Goal: Task Accomplishment & Management: Use online tool/utility

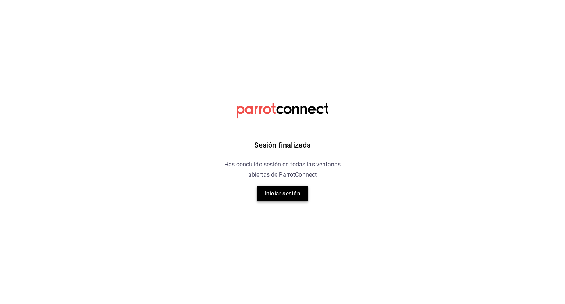
click at [260, 195] on button "Iniciar sesión" at bounding box center [283, 193] width 52 height 15
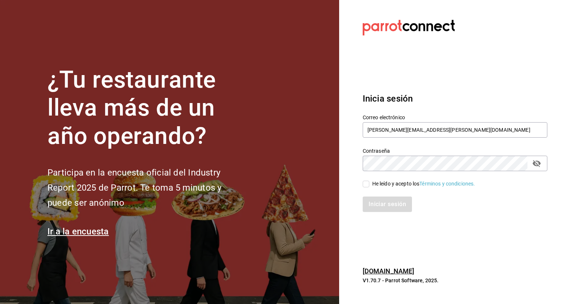
click at [368, 187] on input "He leído y acepto los Términos y condiciones." at bounding box center [366, 184] width 7 height 7
checkbox input "true"
click at [386, 206] on button "Iniciar sesión" at bounding box center [388, 203] width 50 height 15
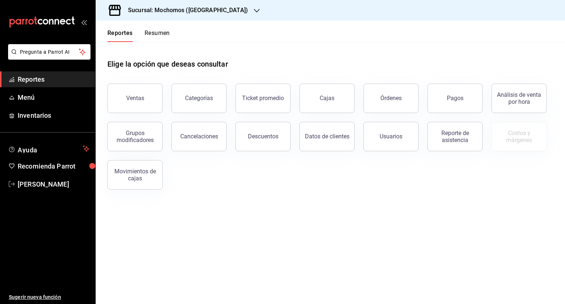
click at [214, 12] on div "Sucursal: Mochomos ([GEOGRAPHIC_DATA])" at bounding box center [182, 10] width 161 height 21
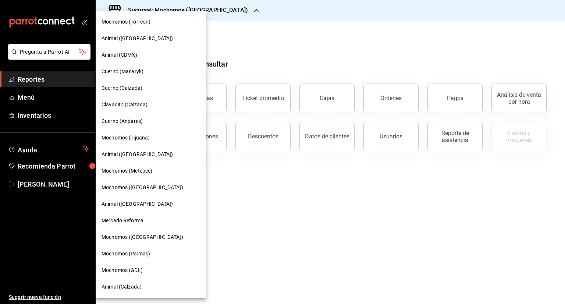
click at [120, 92] on div "Cuerno (Calzada)" at bounding box center [151, 88] width 110 height 17
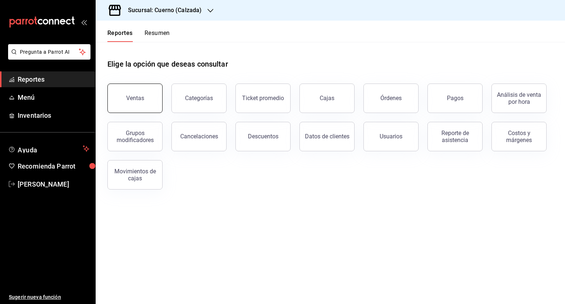
click at [150, 99] on button "Ventas" at bounding box center [134, 98] width 55 height 29
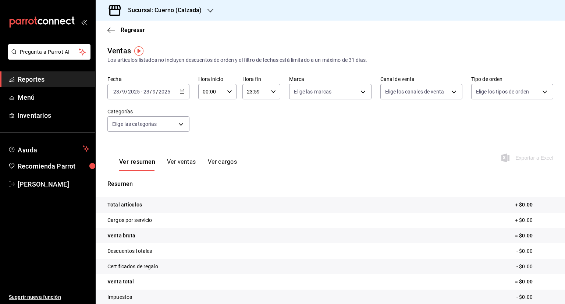
click at [180, 87] on div "[DATE] [DATE] - [DATE] [DATE]" at bounding box center [148, 91] width 82 height 15
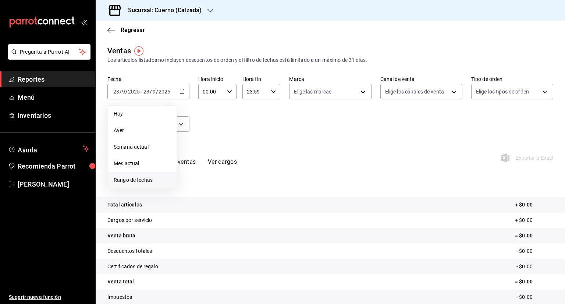
click at [153, 184] on span "Rango de fechas" at bounding box center [142, 180] width 57 height 8
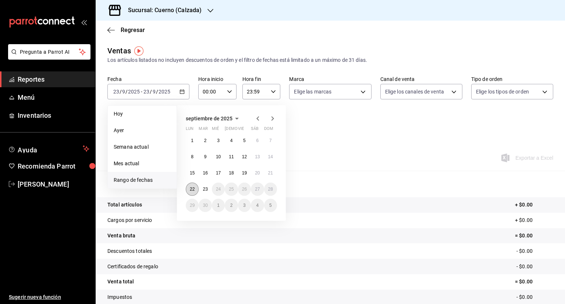
click at [194, 189] on abbr "22" at bounding box center [192, 189] width 5 height 5
click at [202, 189] on button "23" at bounding box center [205, 189] width 13 height 13
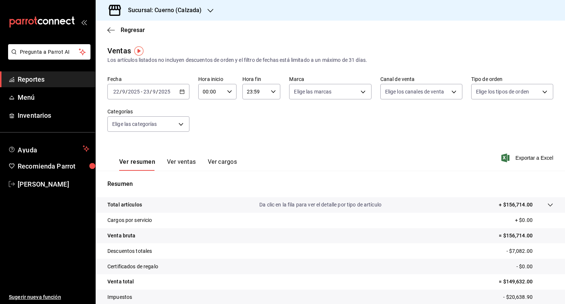
click at [227, 91] on \(Stroke\) "button" at bounding box center [229, 91] width 4 height 3
click at [208, 108] on span "05" at bounding box center [206, 107] width 7 height 6
type input "05:00"
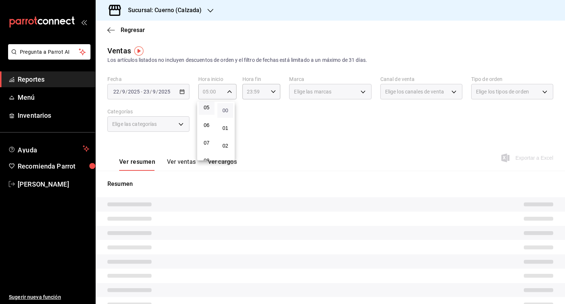
click at [224, 109] on span "00" at bounding box center [225, 110] width 7 height 6
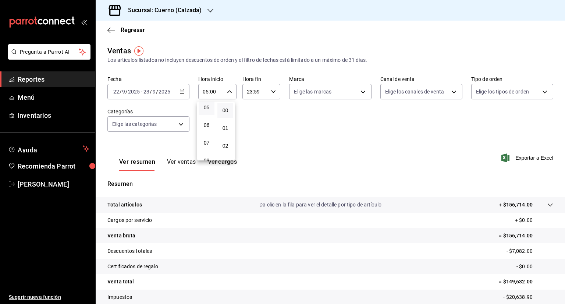
click at [272, 92] on div at bounding box center [282, 152] width 565 height 304
click at [272, 92] on \(Stroke\) "button" at bounding box center [273, 91] width 4 height 3
click at [252, 113] on span "05" at bounding box center [250, 113] width 7 height 6
click at [266, 111] on span "00" at bounding box center [268, 110] width 7 height 6
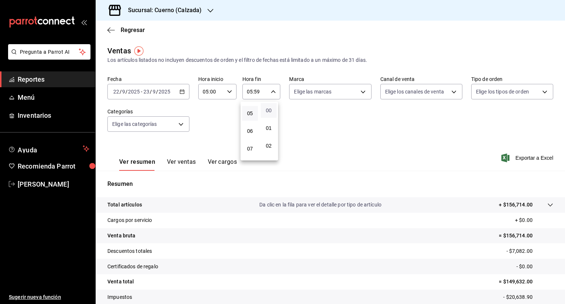
type input "05:00"
click at [359, 93] on div at bounding box center [282, 152] width 565 height 304
click at [359, 93] on body "Pregunta a Parrot AI Reportes Menú Inventarios Ayuda Recomienda Parrot [PERSON_…" at bounding box center [282, 152] width 565 height 304
click at [295, 122] on input "checkbox" at bounding box center [295, 120] width 7 height 7
checkbox input "true"
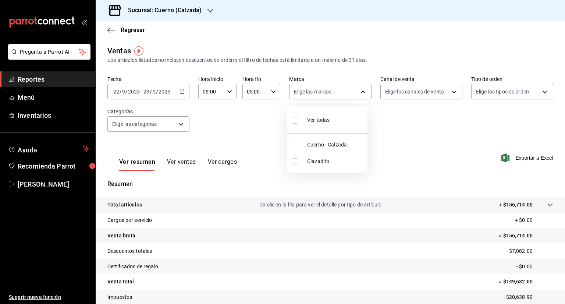
type input "b7ae777b-2dfc-42e0-9650-6cefdf37a424,c000f1c0-fb9f-4016-8e6a-f0d1e83e893d"
checkbox input "true"
click at [449, 90] on div at bounding box center [282, 152] width 565 height 304
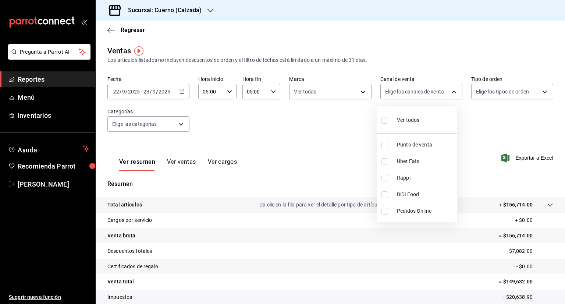
click at [449, 90] on body "Pregunta a Parrot AI Reportes Menú Inventarios Ayuda Recomienda Parrot [PERSON_…" at bounding box center [282, 152] width 565 height 304
click at [385, 120] on input "checkbox" at bounding box center [385, 120] width 7 height 7
checkbox input "true"
type input "PARROT,UBER_EATS,RAPPI,DIDI_FOOD,ONLINE"
checkbox input "true"
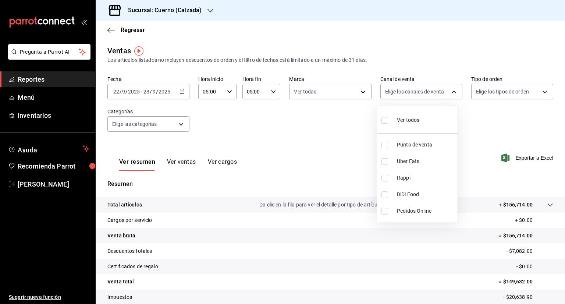
checkbox input "true"
click at [531, 90] on div at bounding box center [282, 152] width 565 height 304
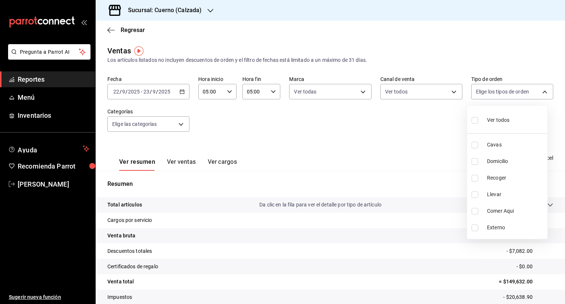
click at [531, 90] on body "Pregunta a Parrot AI Reportes Menú Inventarios Ayuda Recomienda Parrot [PERSON_…" at bounding box center [282, 152] width 565 height 304
click at [478, 120] on label at bounding box center [477, 120] width 10 height 11
click at [478, 120] on input "checkbox" at bounding box center [475, 120] width 7 height 7
checkbox input "false"
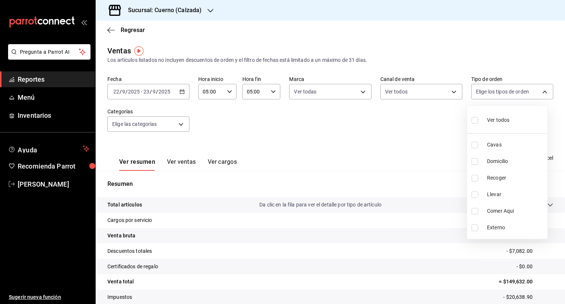
checkbox input "false"
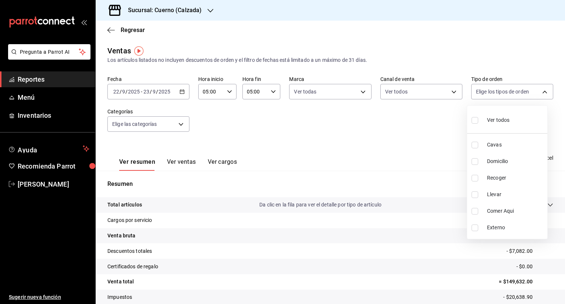
click at [177, 125] on div at bounding box center [282, 152] width 565 height 304
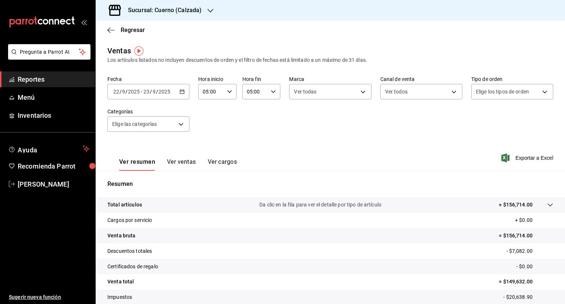
click at [177, 125] on body "Pregunta a Parrot AI Reportes Menú Inventarios Ayuda Recomienda Parrot [PERSON_…" at bounding box center [282, 152] width 565 height 304
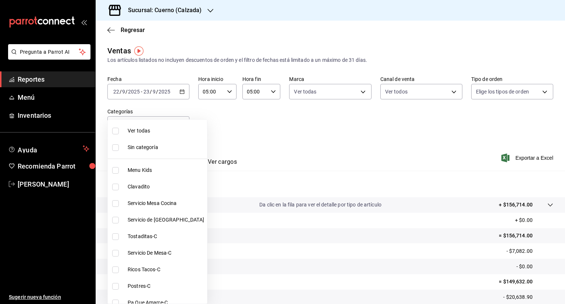
click at [114, 130] on input "checkbox" at bounding box center [115, 131] width 7 height 7
checkbox input "true"
type input "fcad426d-22b8-4bc7-85b2-27ee6775f3f6,560d4c35-d9fc-4089-91ff-402d238ea400,30284…"
checkbox input "true"
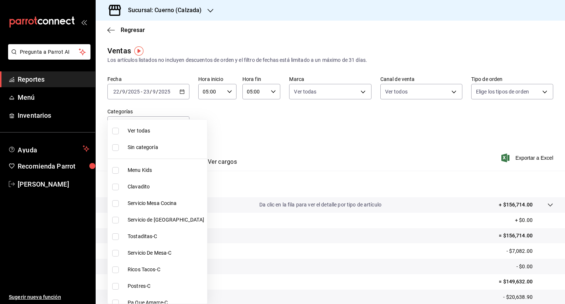
checkbox input "true"
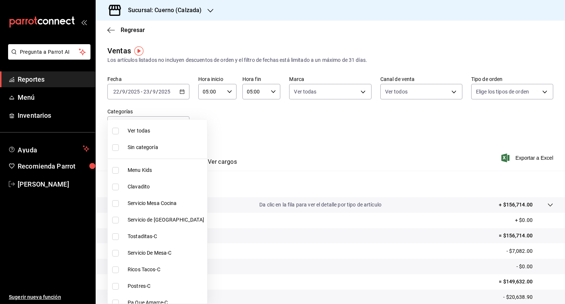
checkbox input "true"
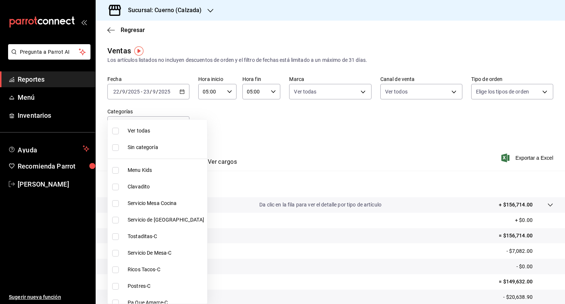
checkbox input "true"
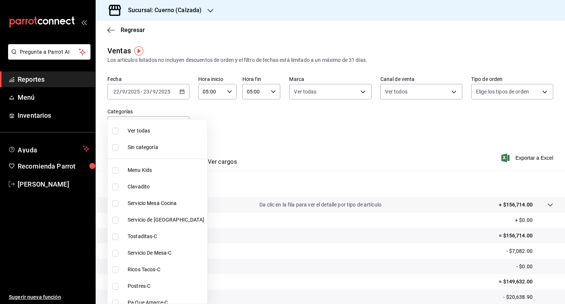
checkbox input "true"
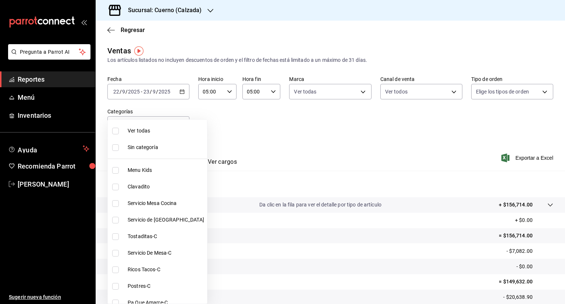
checkbox input "true"
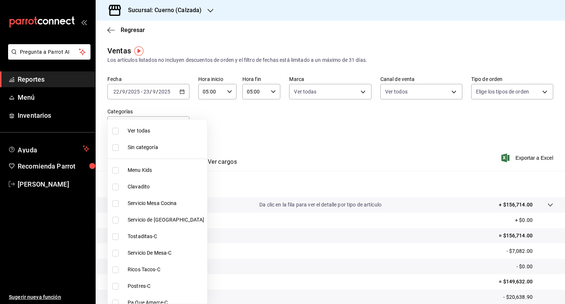
checkbox input "true"
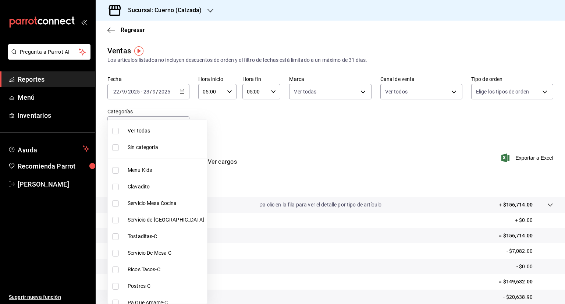
checkbox input "true"
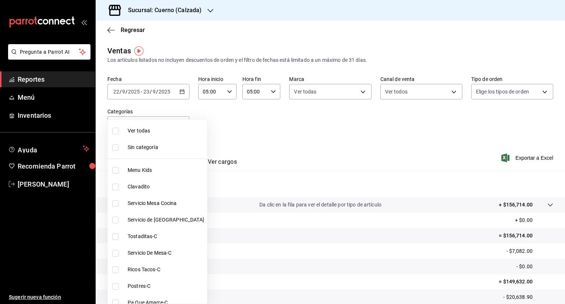
checkbox input "true"
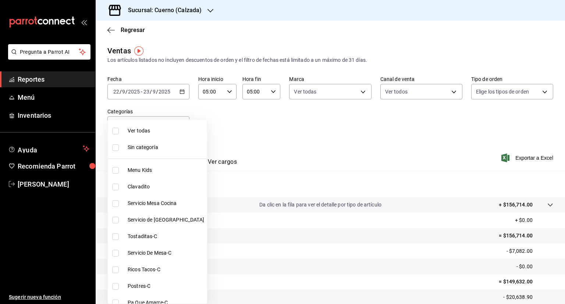
checkbox input "true"
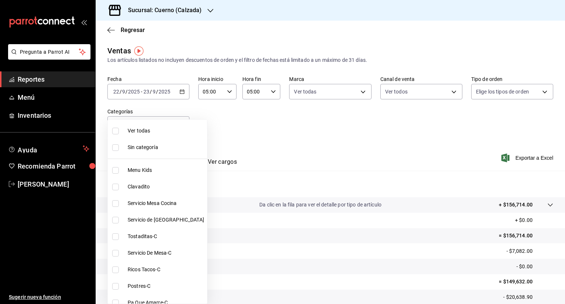
checkbox input "true"
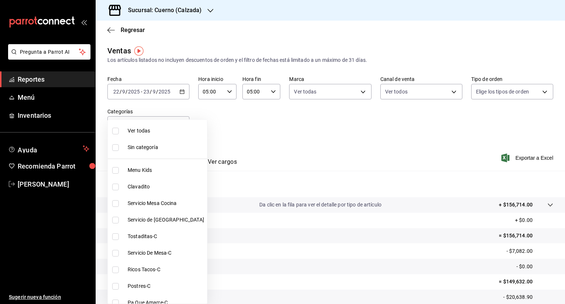
checkbox input "true"
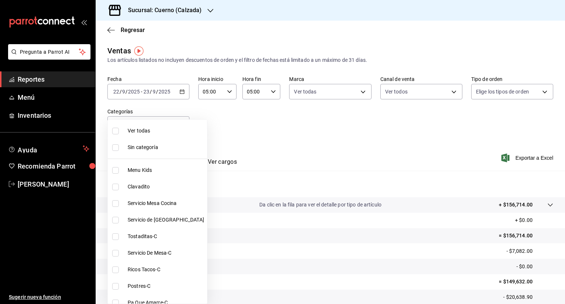
checkbox input "true"
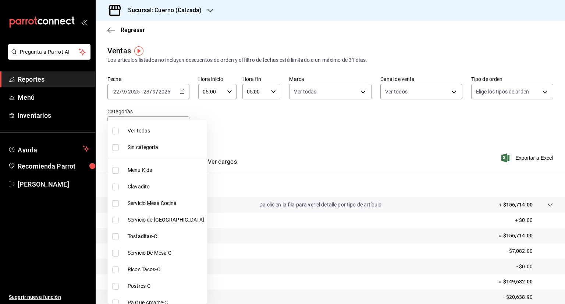
checkbox input "true"
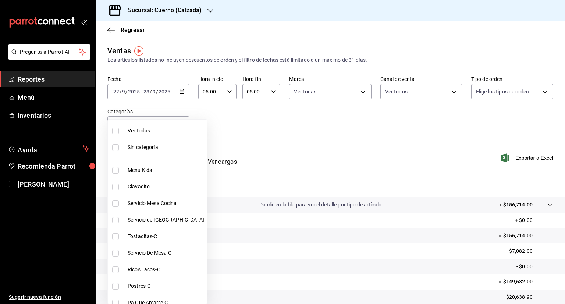
checkbox input "true"
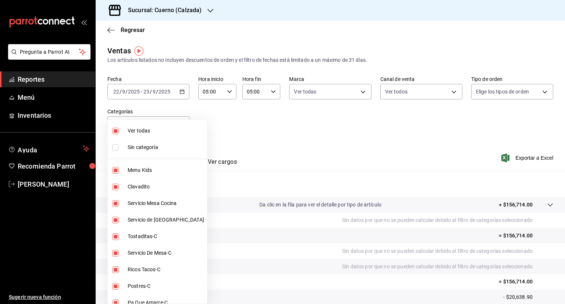
click at [340, 153] on div at bounding box center [282, 152] width 565 height 304
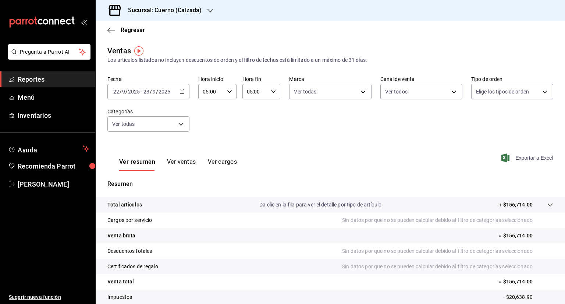
click at [517, 159] on span "Exportar a Excel" at bounding box center [528, 157] width 50 height 9
click at [248, 28] on div "Regresar" at bounding box center [331, 30] width 470 height 19
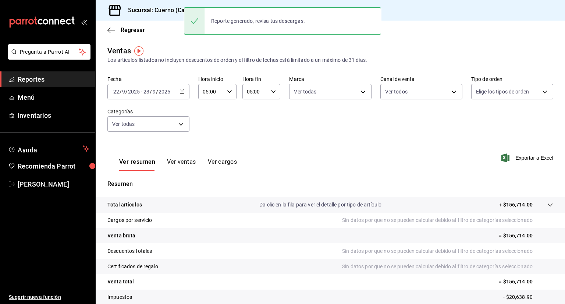
click at [406, 28] on div "Regresar" at bounding box center [331, 30] width 470 height 19
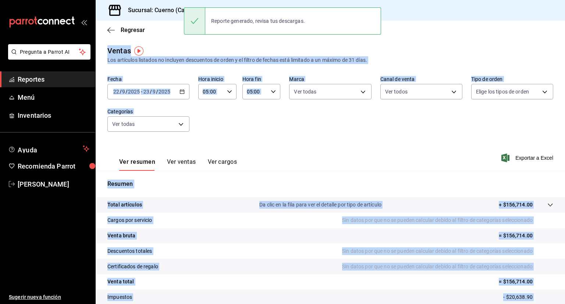
drag, startPoint x: 163, startPoint y: 24, endPoint x: 184, endPoint y: 10, distance: 24.5
click at [184, 10] on div "Pregunta a Parrot AI Reportes Menú Inventarios Ayuda Recomienda Parrot [PERSON_…" at bounding box center [282, 152] width 565 height 304
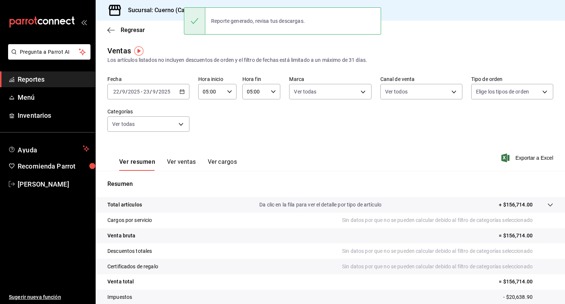
click at [168, 25] on div "Regresar" at bounding box center [331, 30] width 470 height 19
click at [206, 1] on div "Sucursal: Cuerno (Calzada)" at bounding box center [159, 10] width 115 height 21
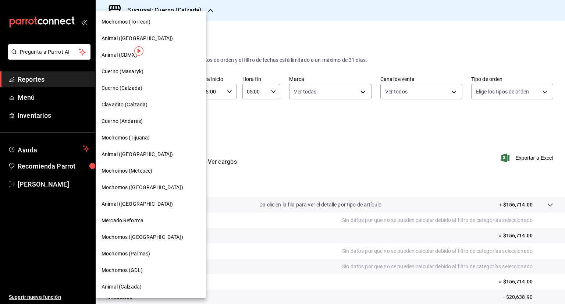
click at [128, 104] on span "Clavadito (Calzada)" at bounding box center [125, 105] width 46 height 8
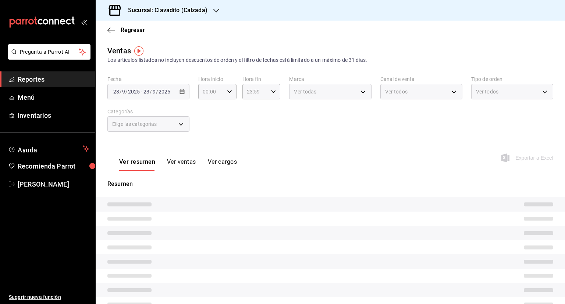
type input "05:00"
type input "PARROT,UBER_EATS,RAPPI,DIDI_FOOD,ONLINE"
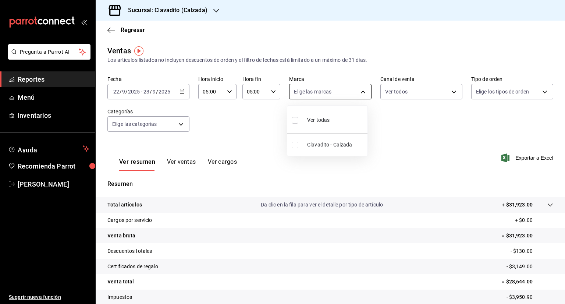
click at [361, 90] on body "Pregunta a Parrot AI Reportes Menú Inventarios Ayuda Recomienda Parrot [PERSON_…" at bounding box center [282, 152] width 565 height 304
click at [295, 124] on label at bounding box center [297, 120] width 10 height 11
click at [295, 124] on input "checkbox" at bounding box center [295, 120] width 7 height 7
checkbox input "false"
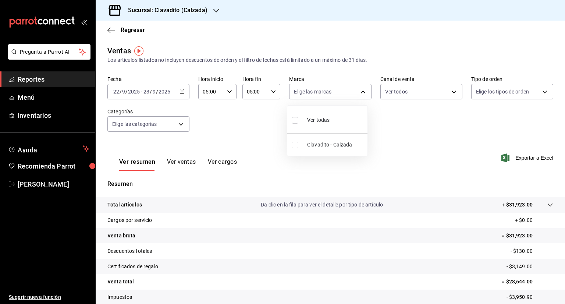
click at [298, 123] on input "checkbox" at bounding box center [295, 120] width 7 height 7
checkbox input "true"
type input "7c6329b2-7c80-4d0a-92e1-359a60270725"
checkbox input "true"
click at [448, 90] on div at bounding box center [282, 152] width 565 height 304
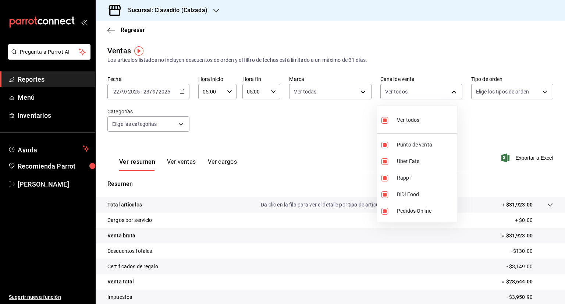
click at [448, 90] on body "Pregunta a Parrot AI Reportes Menú Inventarios Ayuda Recomienda Parrot [PERSON_…" at bounding box center [282, 152] width 565 height 304
click at [448, 90] on div at bounding box center [282, 152] width 565 height 304
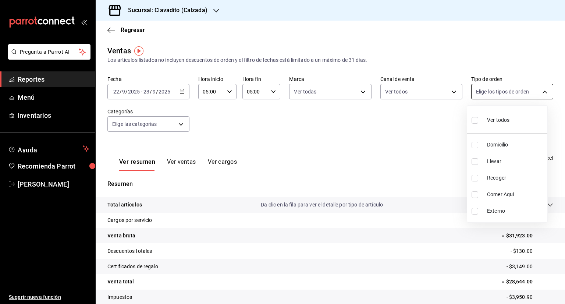
click at [539, 90] on body "Pregunta a Parrot AI Reportes Menú Inventarios Ayuda Recomienda Parrot [PERSON_…" at bounding box center [282, 152] width 565 height 304
click at [475, 120] on input "checkbox" at bounding box center [475, 120] width 7 height 7
checkbox input "true"
type input "20a2434e-5507-4b1d-99f8-d1d700608abd,c8008fd8-0959-4104-94f5-898138fc7a10,5c160…"
checkbox input "true"
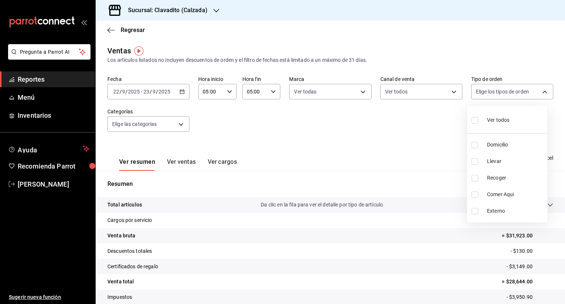
checkbox input "true"
click at [180, 127] on div at bounding box center [282, 152] width 565 height 304
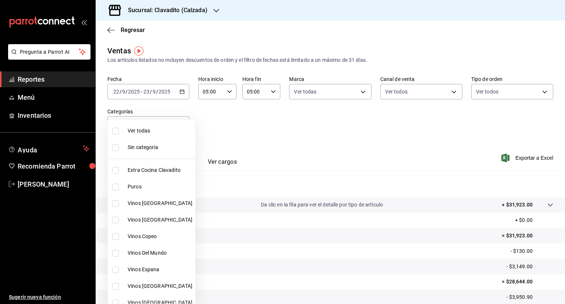
click at [180, 127] on body "Pregunta a Parrot AI Reportes Menú Inventarios Ayuda Recomienda Parrot [PERSON_…" at bounding box center [282, 152] width 565 height 304
click at [114, 128] on input "checkbox" at bounding box center [115, 131] width 7 height 7
checkbox input "true"
type input "baf57ed1-919f-4c82-8763-5f61bb5ecf6c,a733550a-1833-4f39-b337-4b288d8ef239,37b97…"
checkbox input "true"
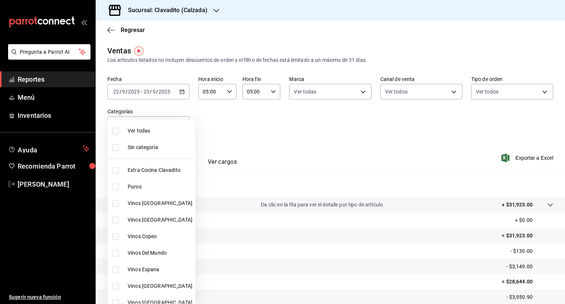
checkbox input "true"
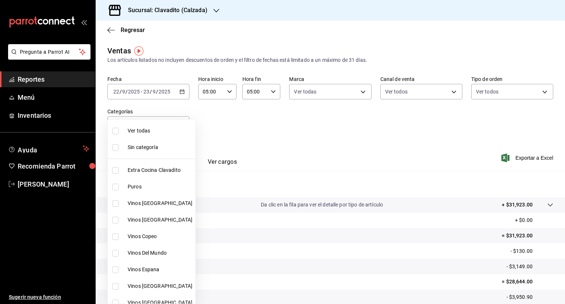
checkbox input "true"
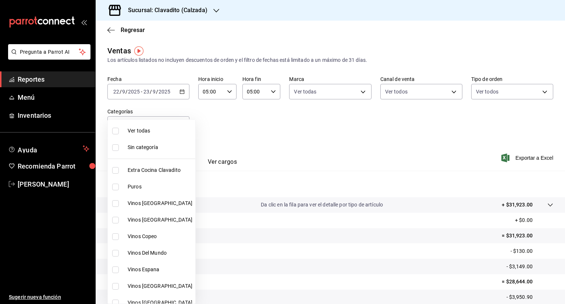
checkbox input "true"
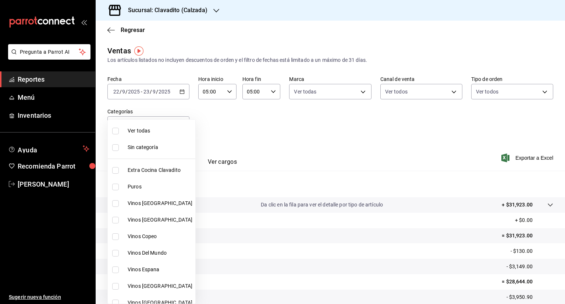
checkbox input "true"
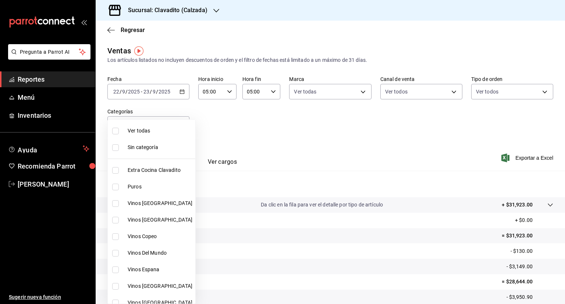
checkbox input "true"
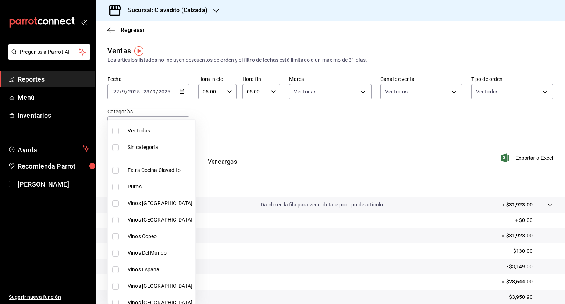
checkbox input "true"
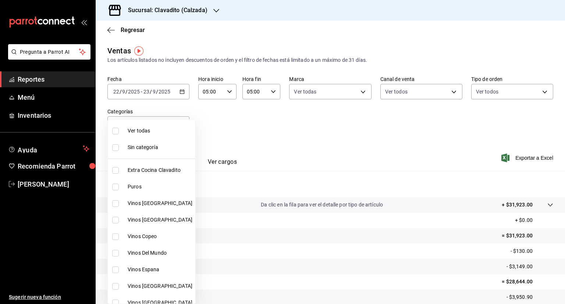
checkbox input "true"
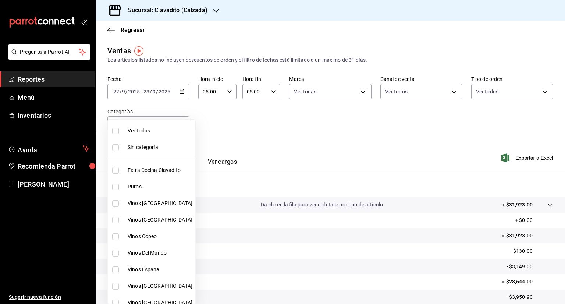
checkbox input "true"
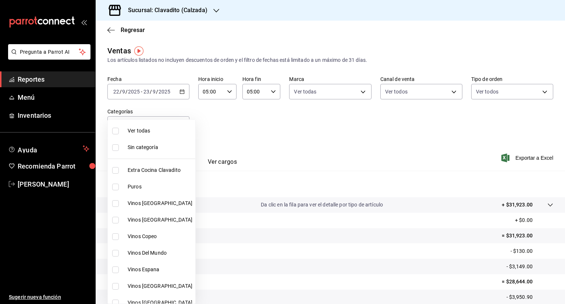
checkbox input "true"
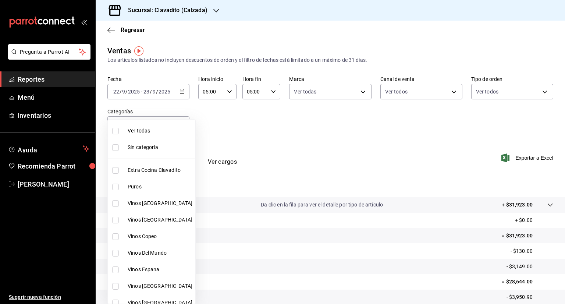
checkbox input "true"
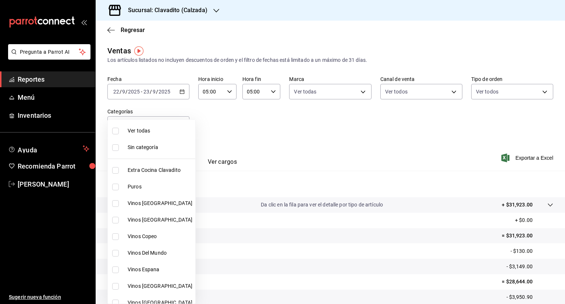
checkbox input "true"
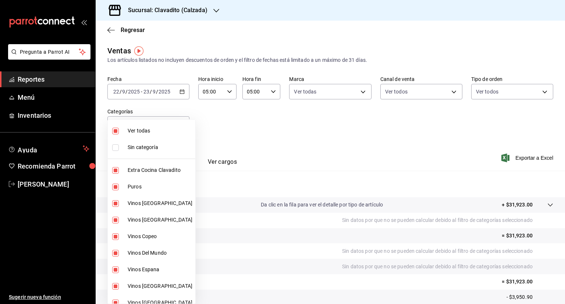
click at [266, 176] on div at bounding box center [282, 152] width 565 height 304
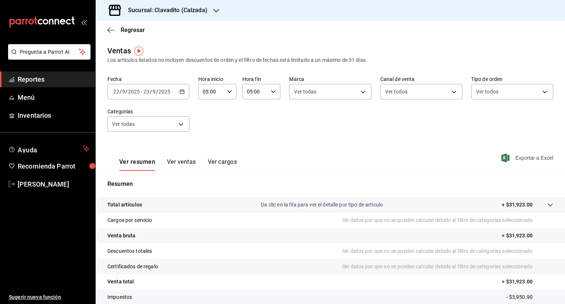
click at [518, 158] on span "Exportar a Excel" at bounding box center [528, 157] width 50 height 9
